Goal: Transaction & Acquisition: Subscribe to service/newsletter

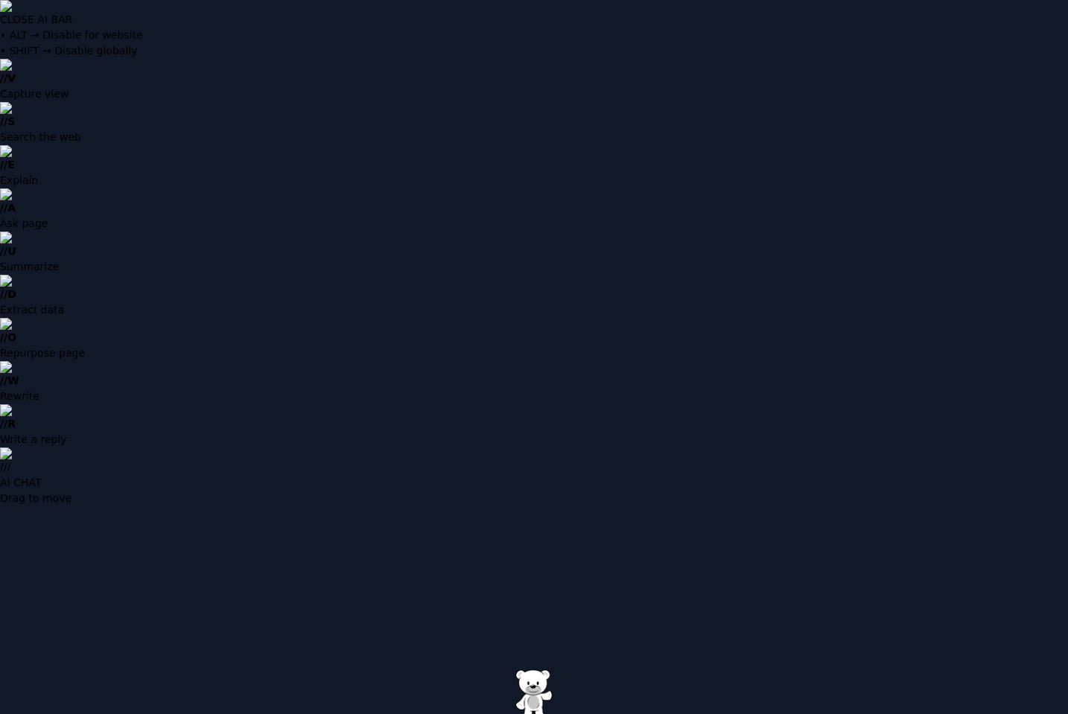
type input "**********"
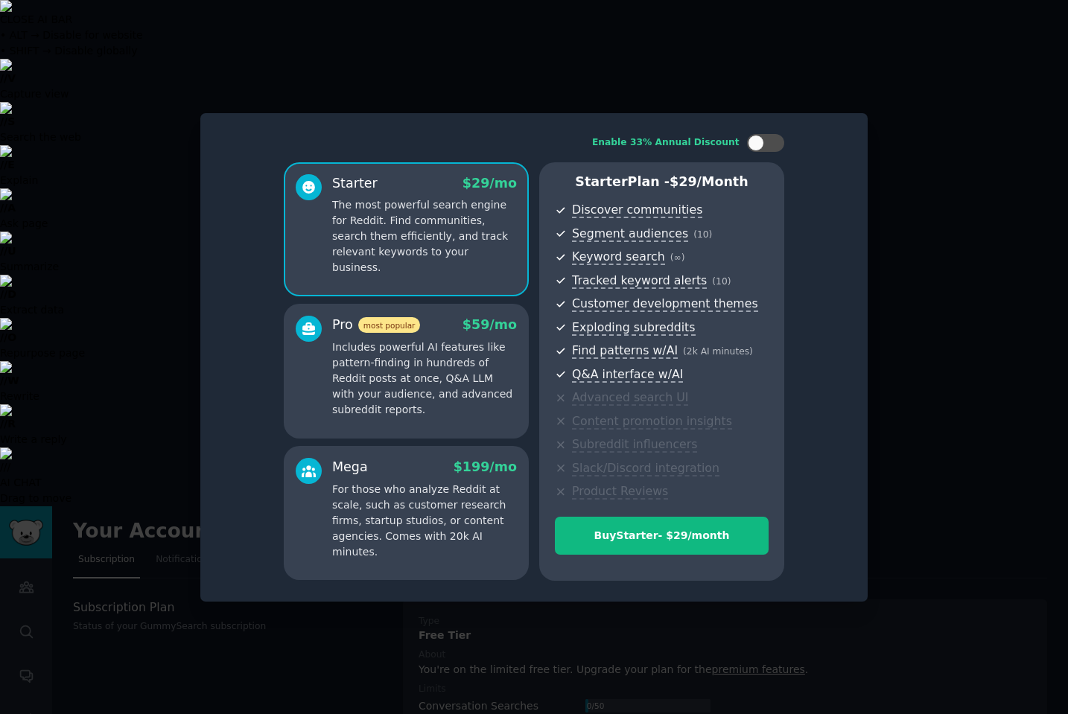
click at [417, 372] on p "Includes powerful AI features like pattern-finding in hundreds of Reddit posts …" at bounding box center [424, 379] width 185 height 78
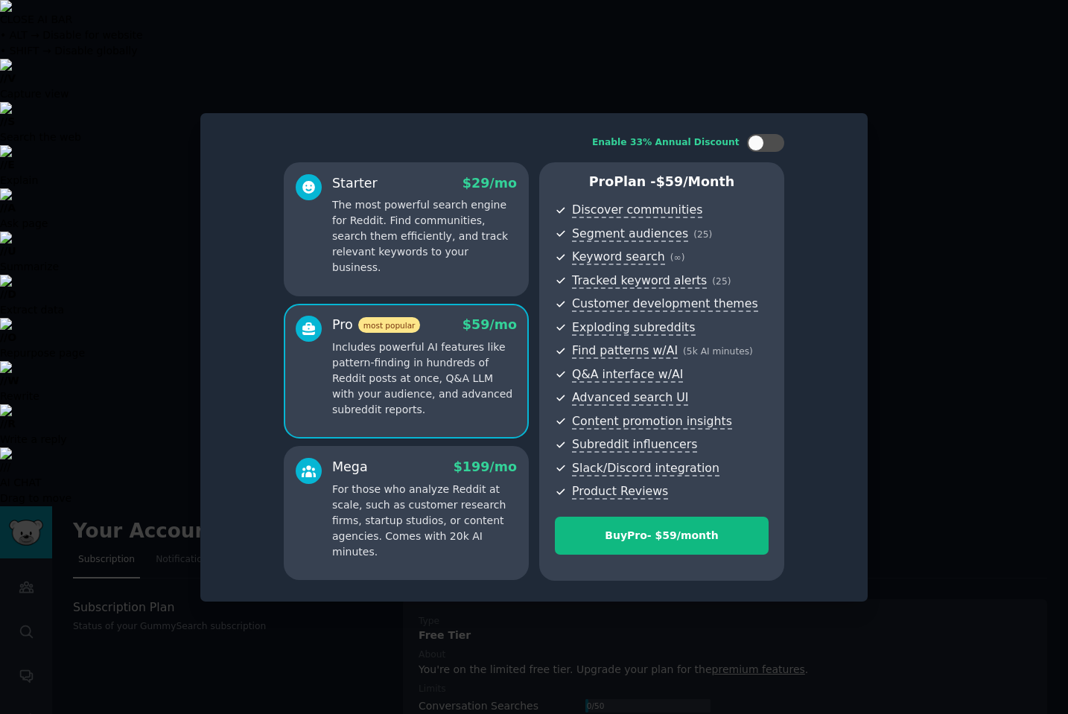
click at [420, 498] on p "For those who analyze Reddit at scale, such as customer research firms, startup…" at bounding box center [424, 521] width 185 height 78
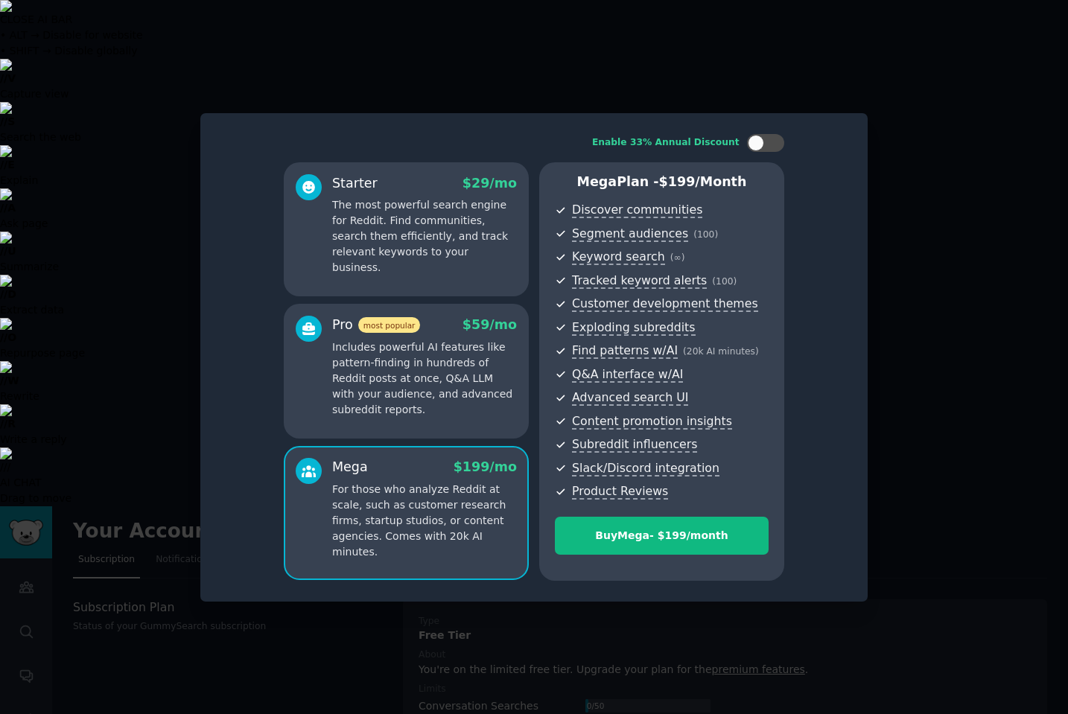
click at [428, 397] on p "Includes powerful AI features like pattern-finding in hundreds of Reddit posts …" at bounding box center [424, 379] width 185 height 78
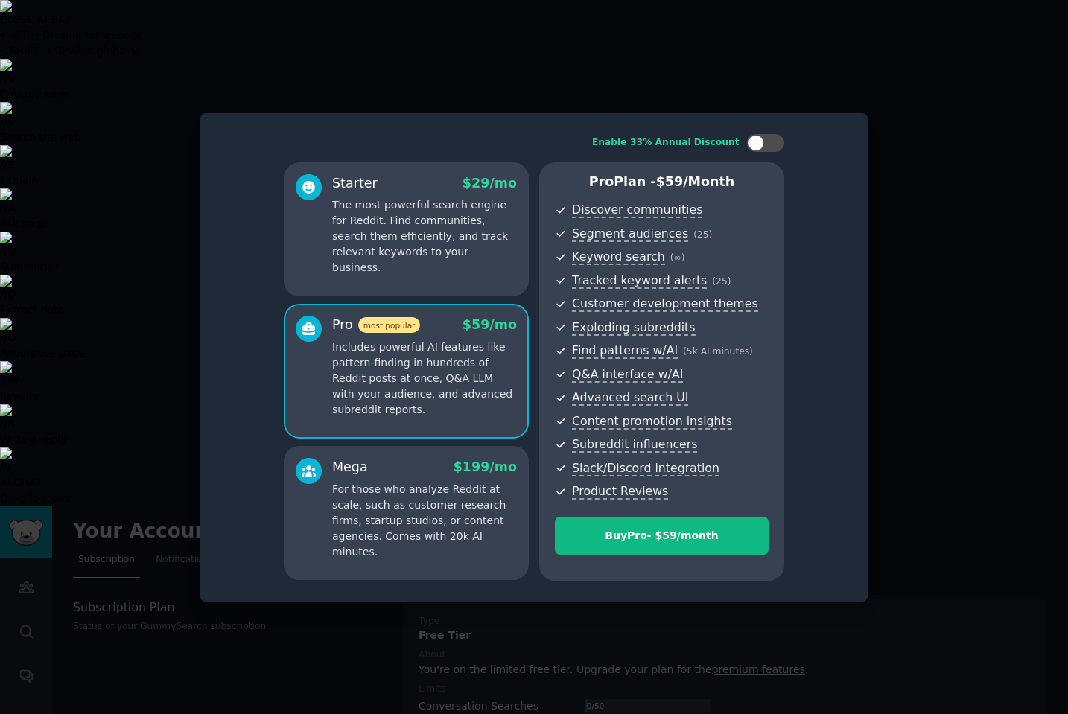
click at [430, 257] on p "The most powerful search engine for Reddit. Find communities, search them effic…" at bounding box center [424, 236] width 185 height 78
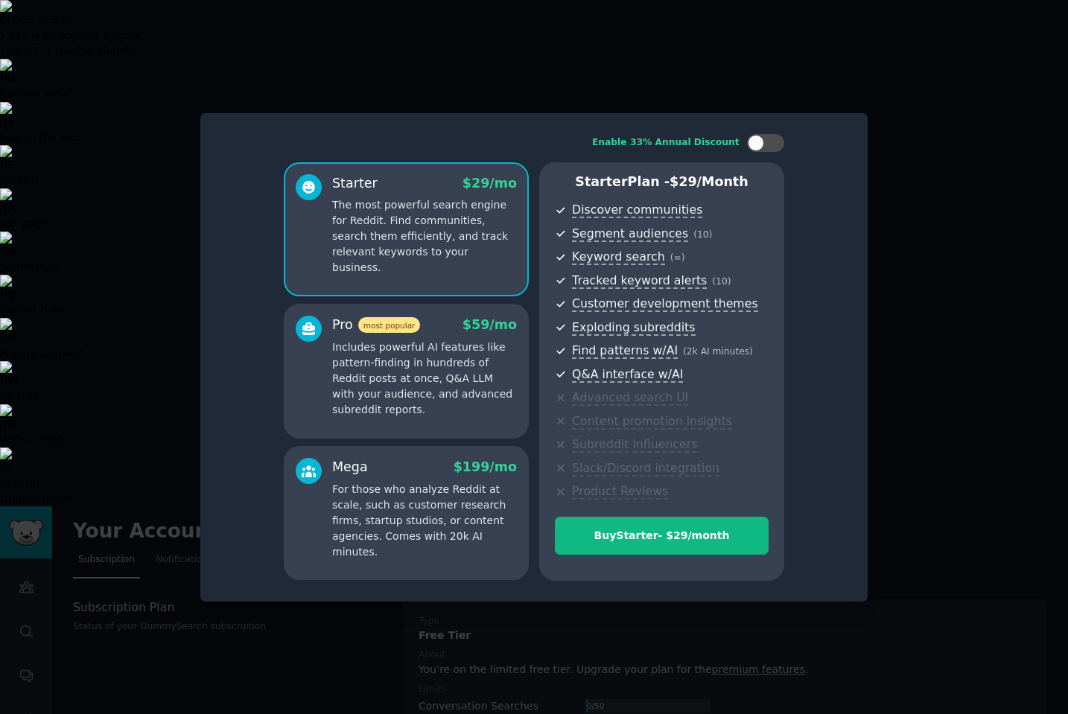
click at [426, 363] on p "Includes powerful AI features like pattern-finding in hundreds of Reddit posts …" at bounding box center [424, 379] width 185 height 78
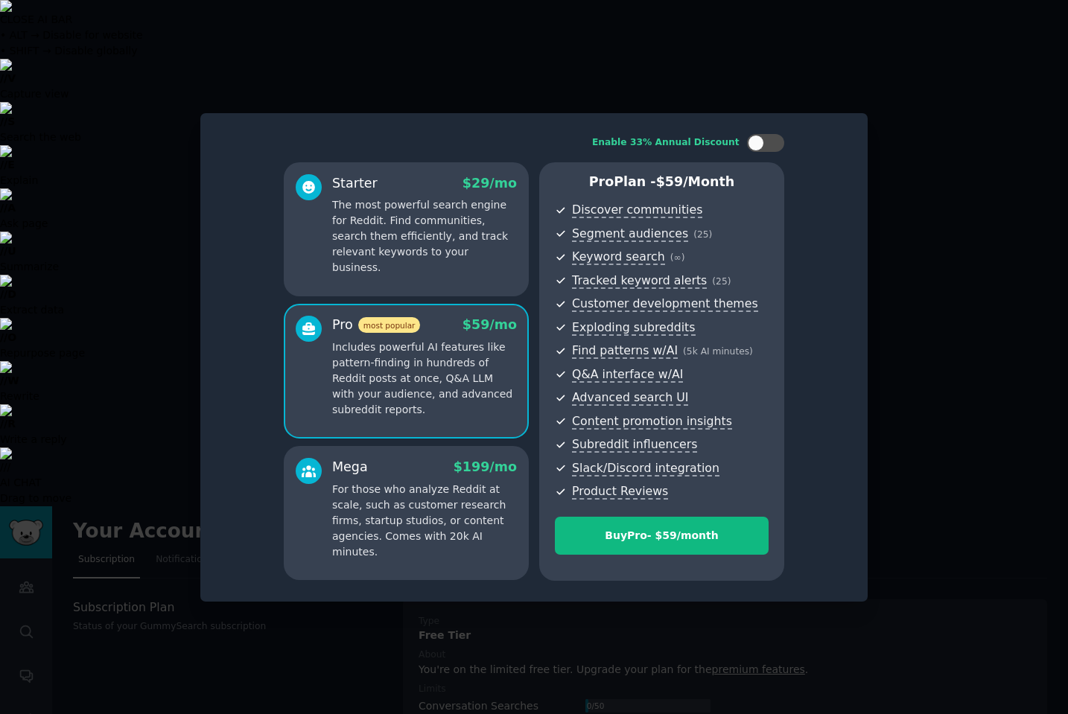
click at [414, 230] on p "The most powerful search engine for Reddit. Find communities, search them effic…" at bounding box center [424, 236] width 185 height 78
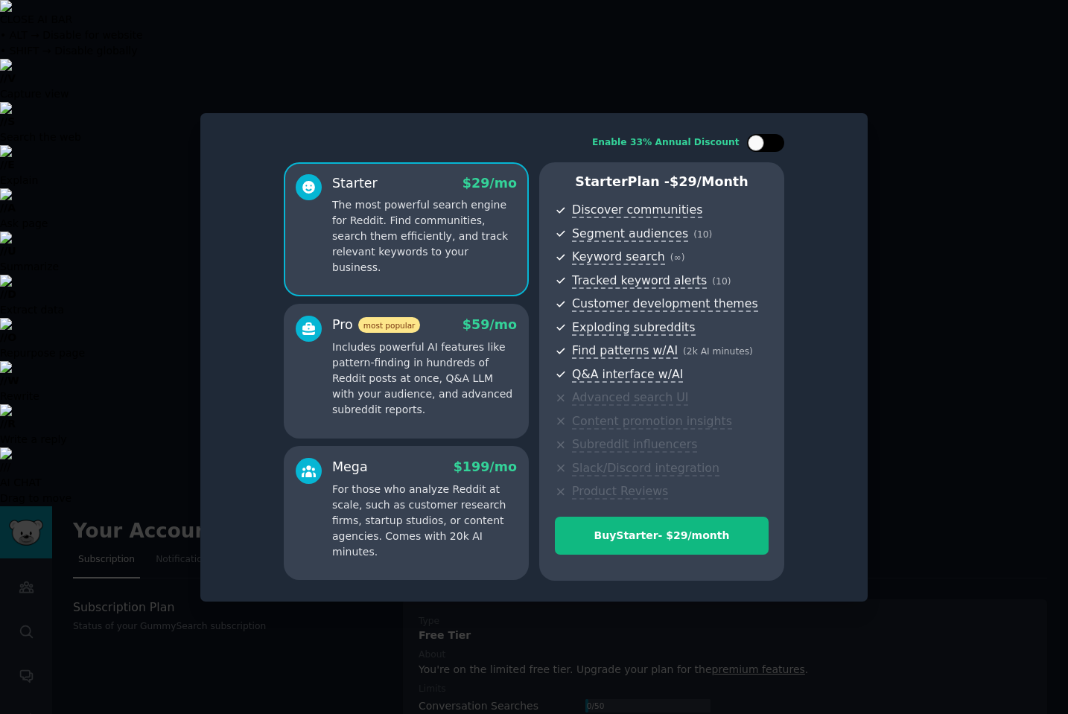
click at [772, 140] on div at bounding box center [772, 142] width 7 height 7
click at [755, 144] on icon at bounding box center [756, 143] width 5 height 4
checkbox input "false"
click at [147, 282] on div at bounding box center [534, 357] width 1068 height 714
